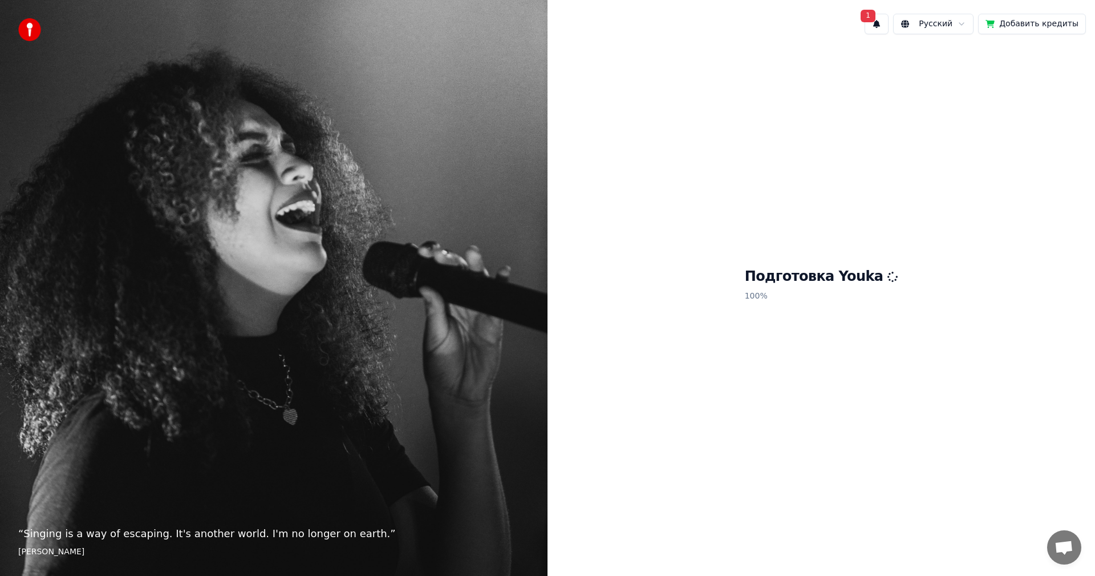
click at [889, 17] on button "1" at bounding box center [877, 24] width 24 height 21
click at [849, 68] on div "Нажмите кнопку для обновления" at bounding box center [869, 67] width 141 height 11
click at [969, 60] on button "Обновить" at bounding box center [975, 60] width 60 height 21
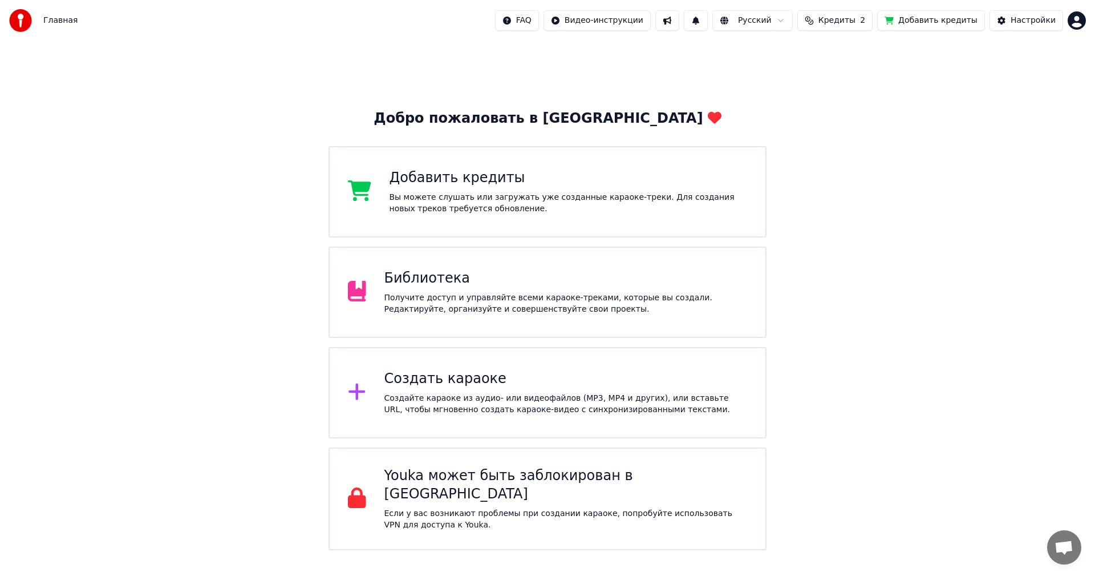
click at [483, 323] on div "Библиотека Получите доступ и управляйте всеми караоке-треками, которые вы созда…" at bounding box center [548, 291] width 438 height 91
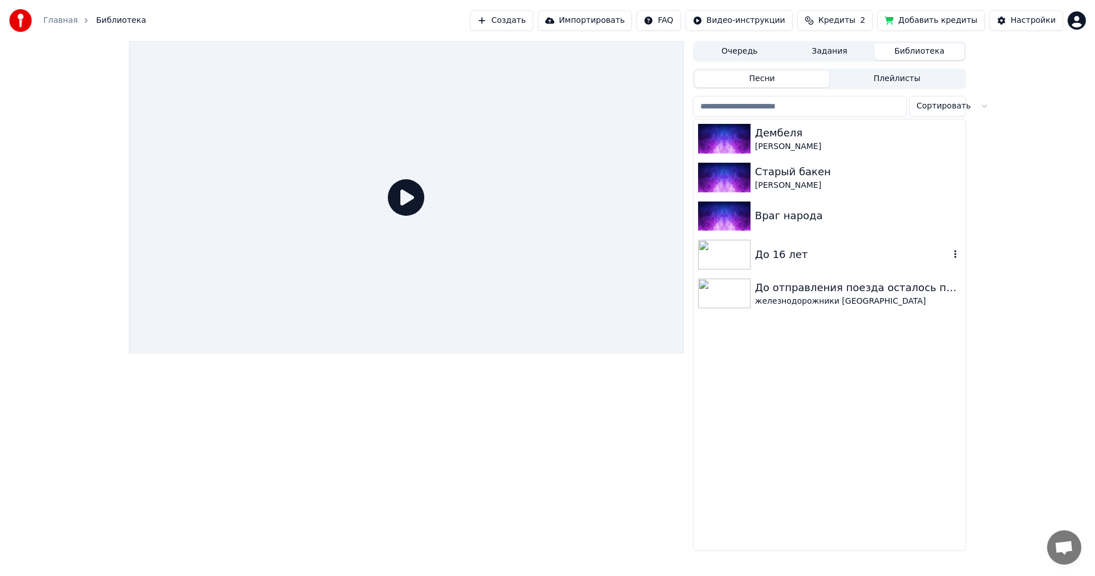
click at [771, 252] on div "До 16 лет" at bounding box center [852, 254] width 195 height 16
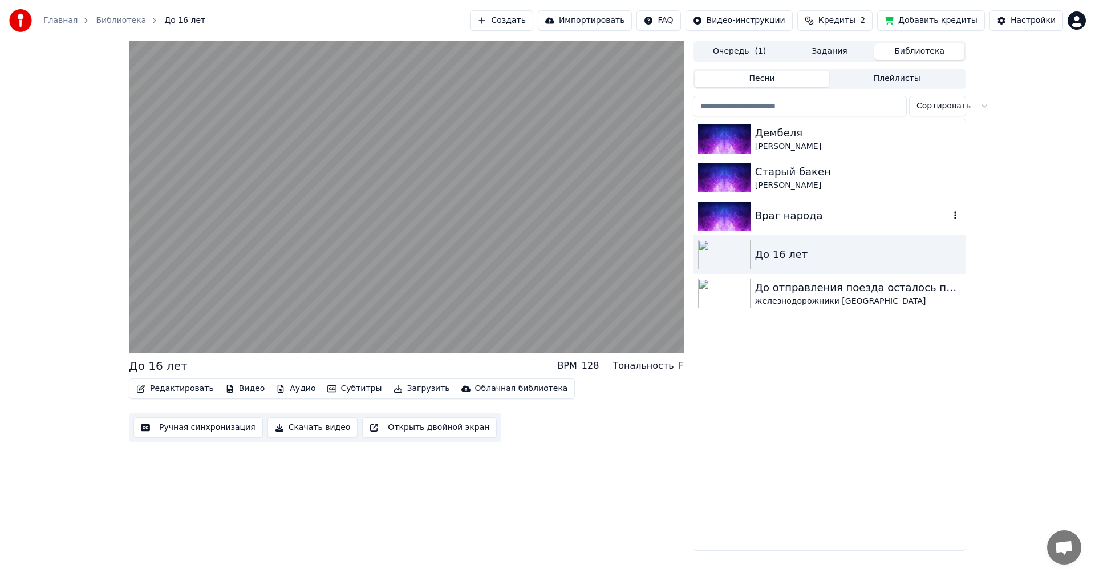
click at [792, 209] on div "Враг народа" at bounding box center [852, 216] width 195 height 16
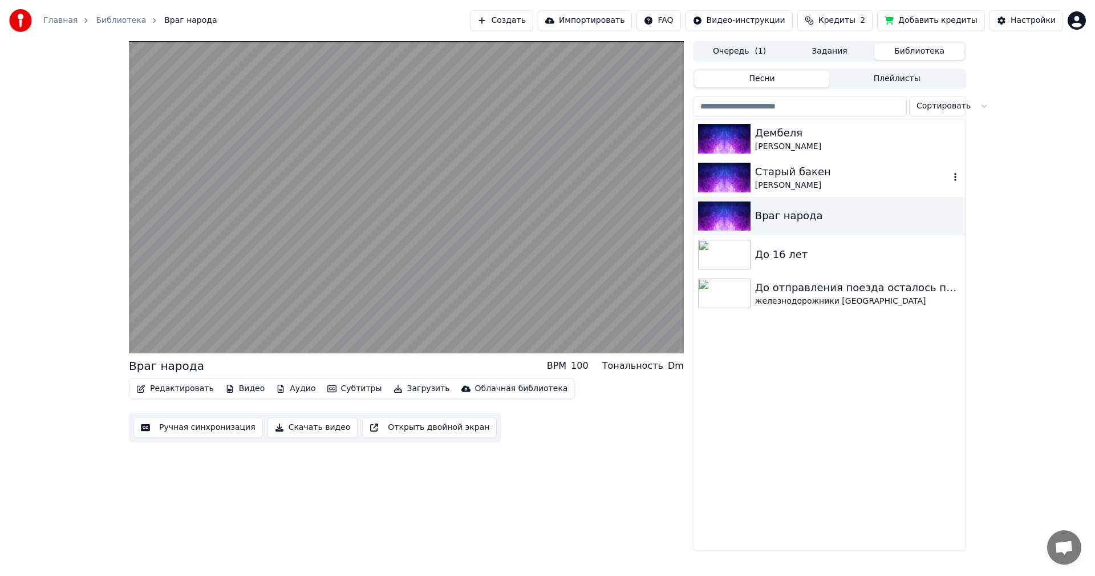
click at [806, 175] on div "Старый бакен" at bounding box center [852, 172] width 195 height 16
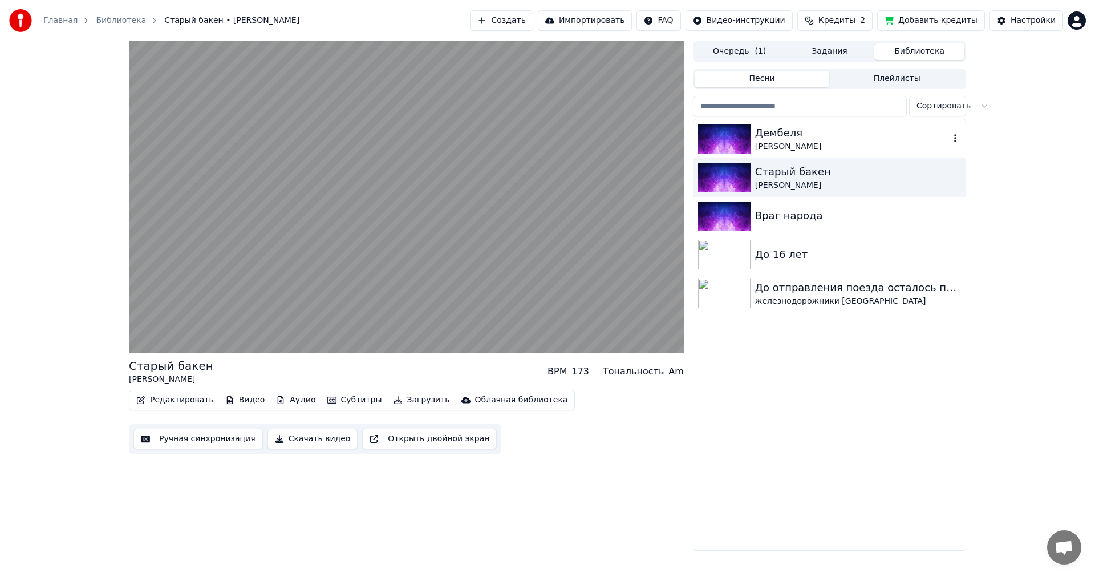
click at [809, 135] on div "Дембеля" at bounding box center [852, 133] width 195 height 16
